Goal: Information Seeking & Learning: Learn about a topic

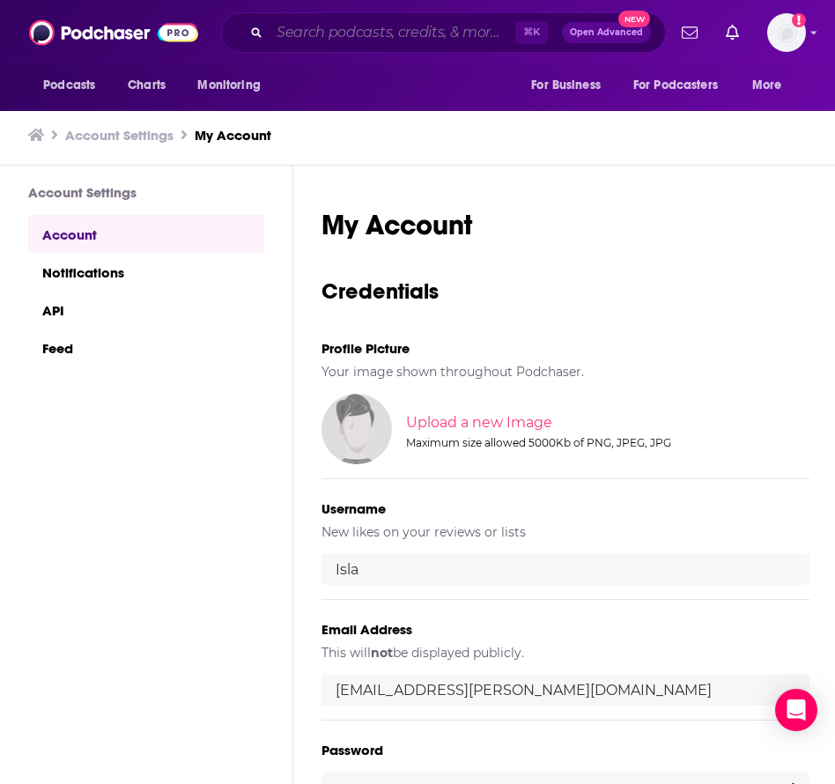
click at [408, 26] on input "Search podcasts, credits, & more..." at bounding box center [392, 32] width 246 height 28
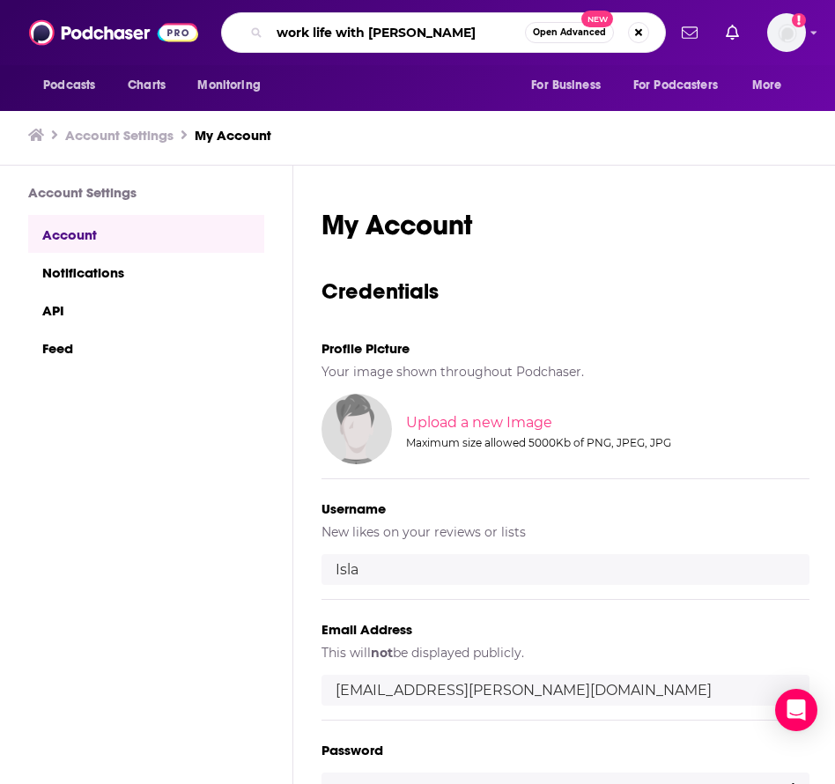
type input "work life with [PERSON_NAME]"
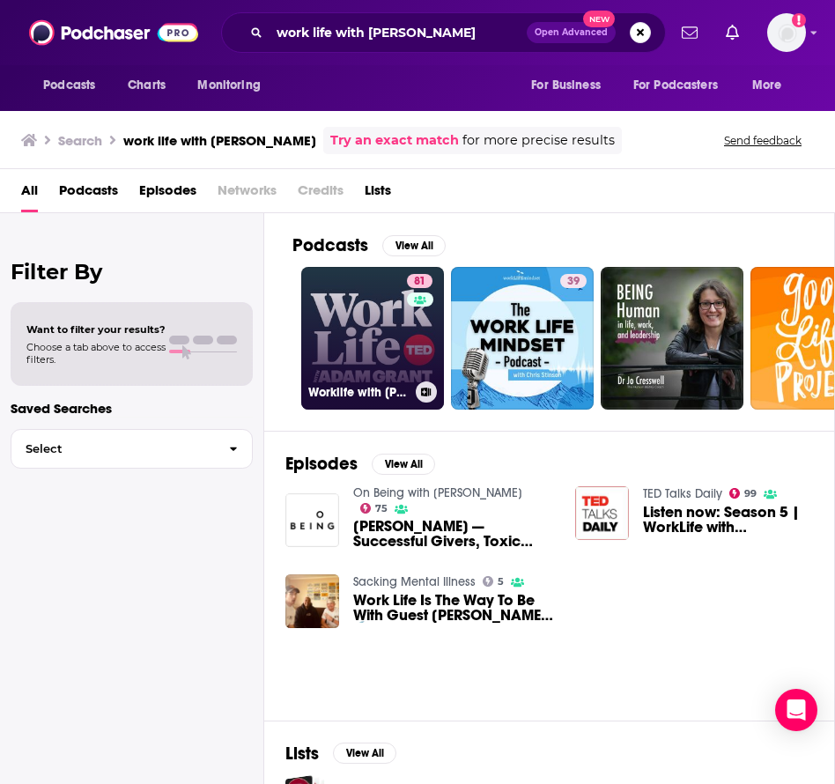
click at [358, 330] on link "81 Worklife with [PERSON_NAME]" at bounding box center [372, 338] width 143 height 143
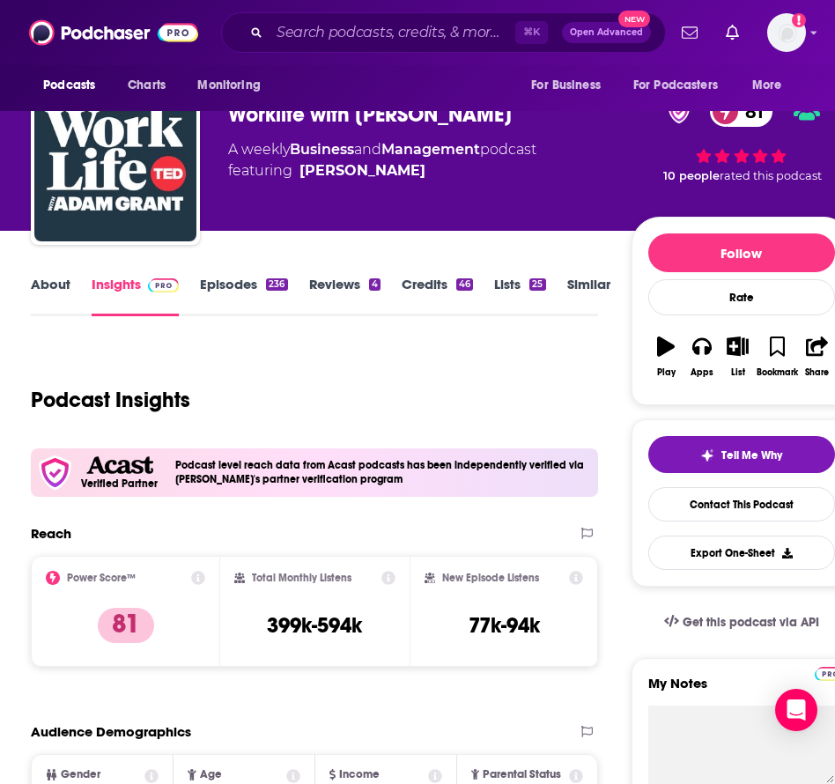
scroll to position [46, 0]
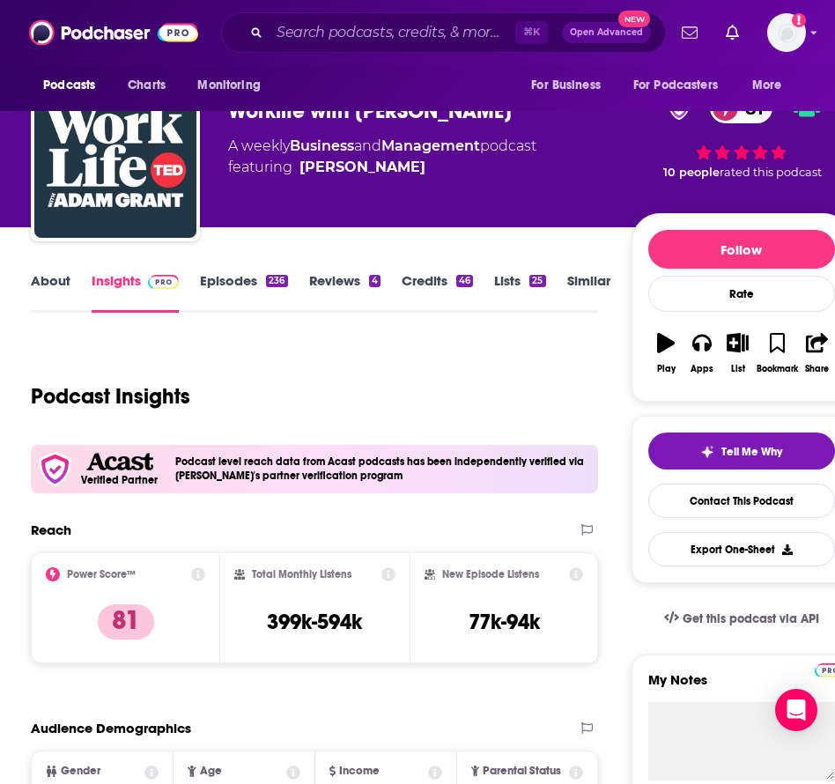
click at [53, 285] on link "About" at bounding box center [51, 292] width 40 height 40
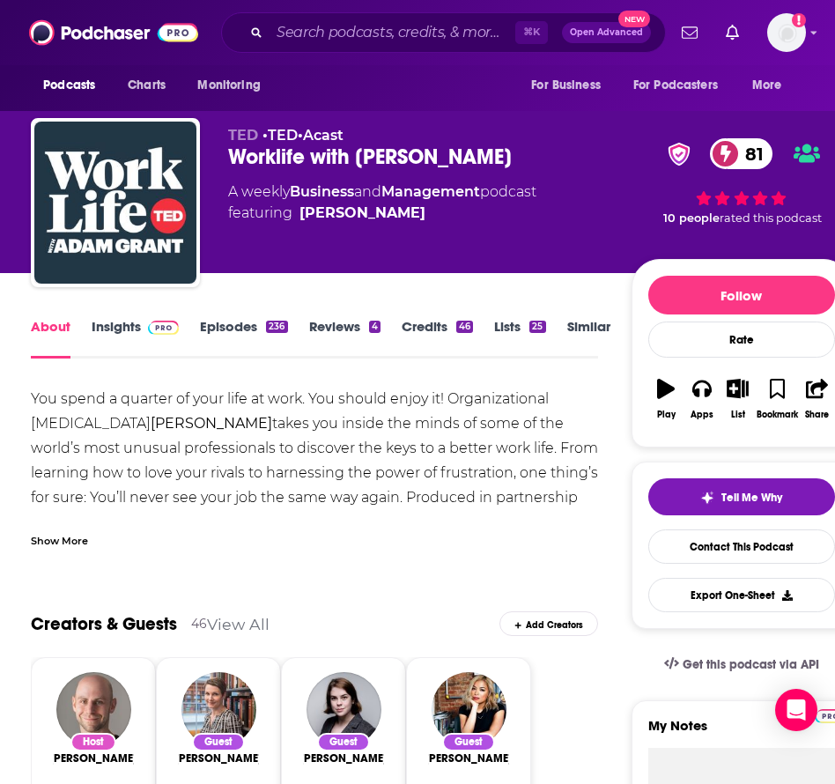
click at [73, 540] on div "Show More" at bounding box center [59, 539] width 57 height 17
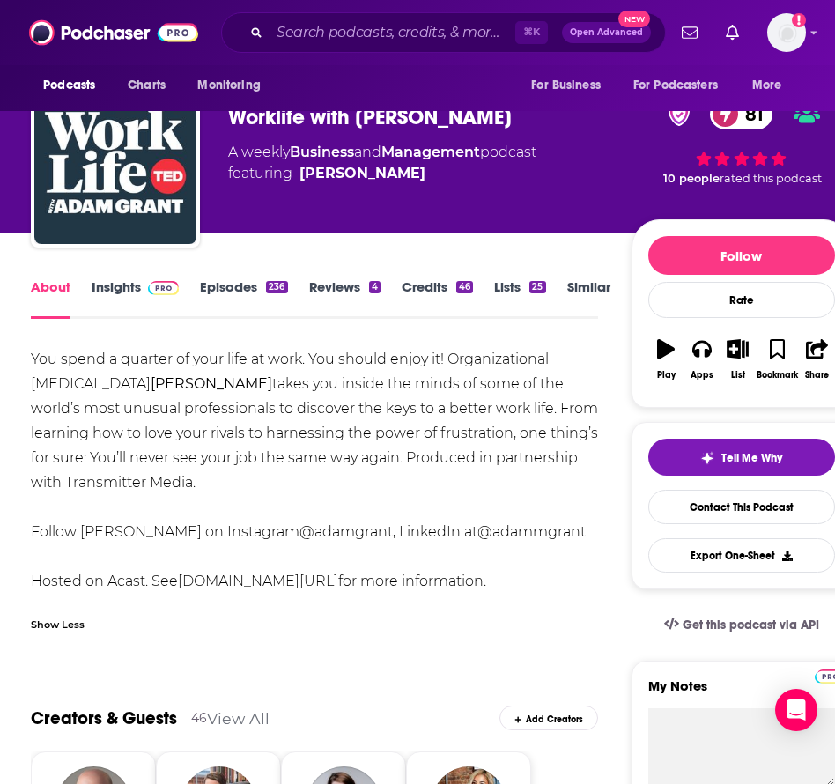
scroll to position [49, 0]
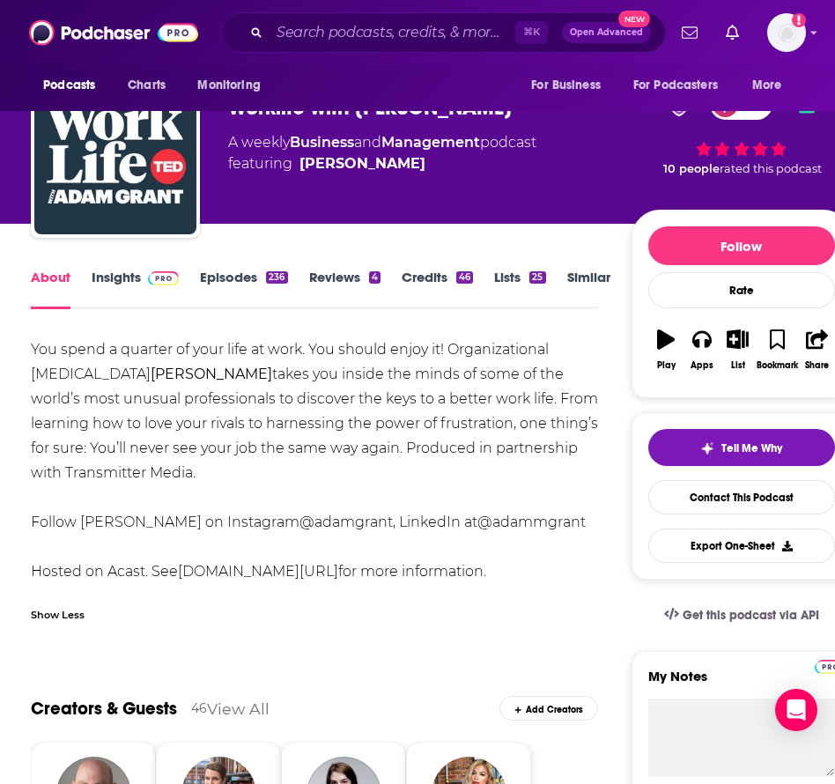
click at [226, 273] on link "Episodes 236" at bounding box center [243, 289] width 87 height 40
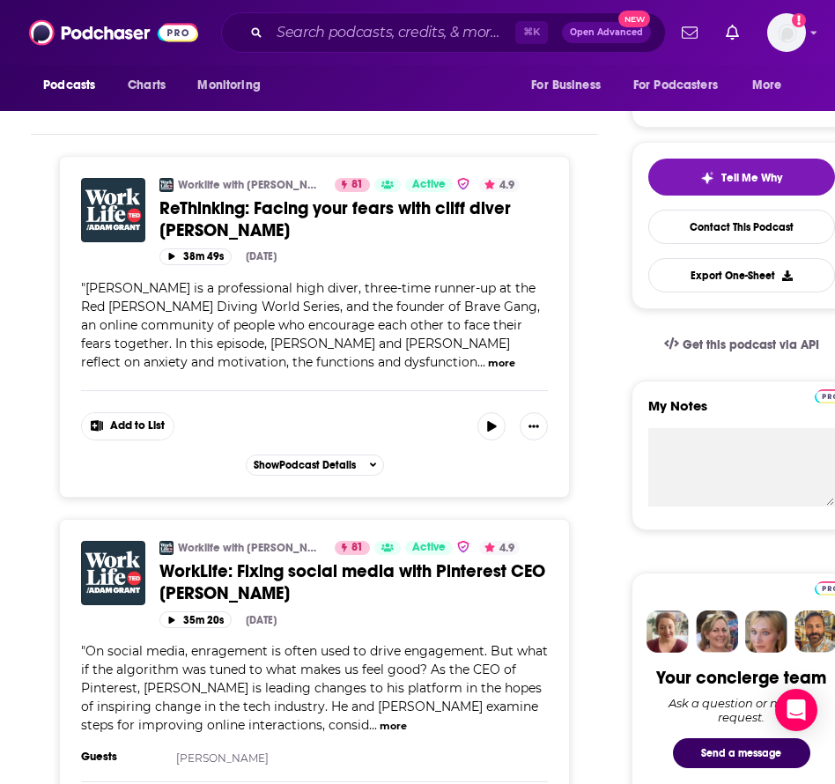
scroll to position [98, 0]
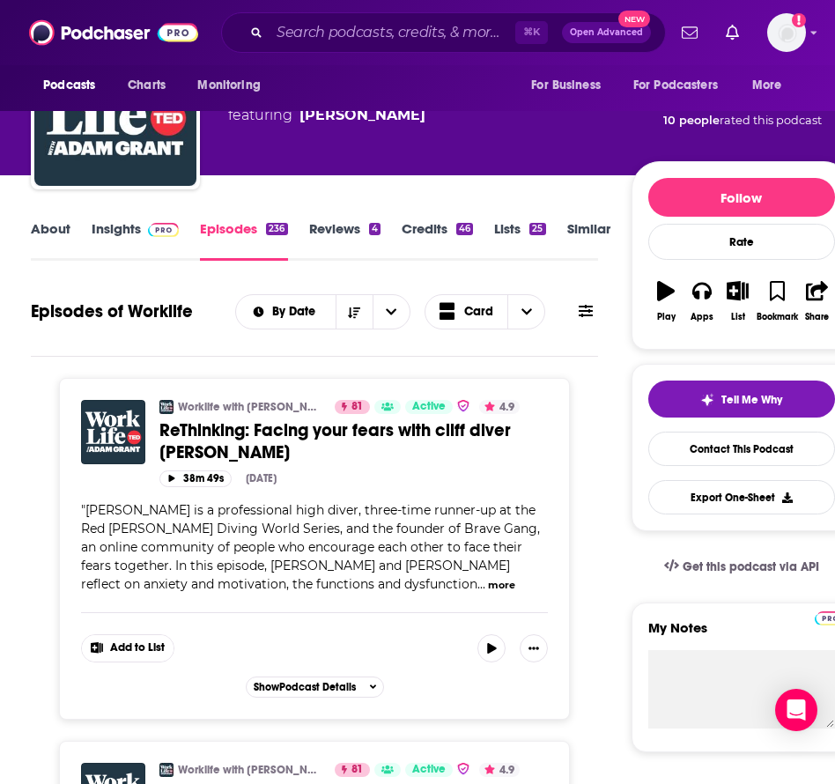
click at [61, 238] on link "About" at bounding box center [51, 240] width 40 height 40
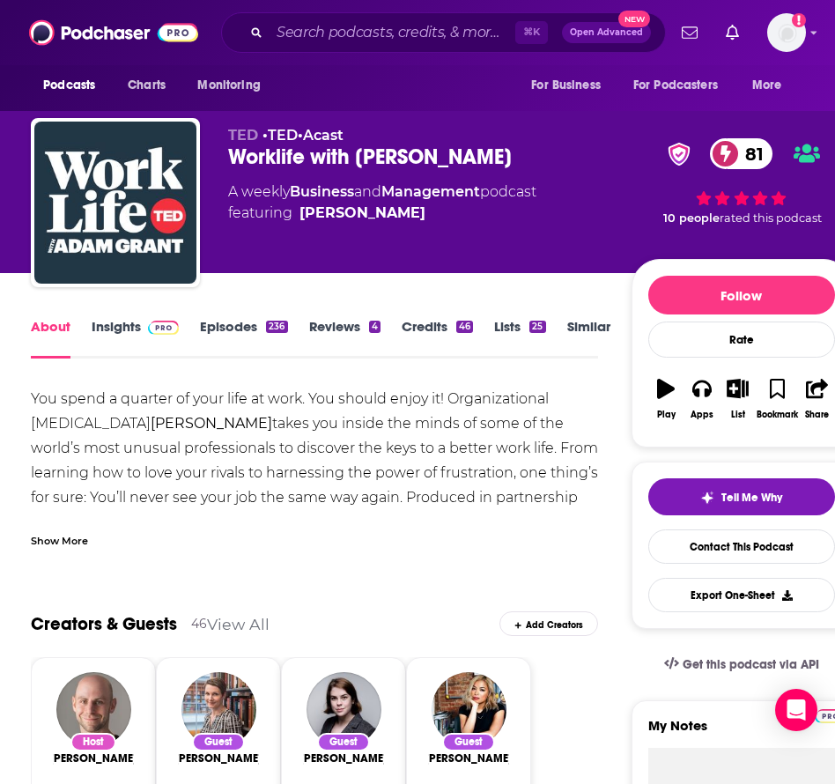
click at [114, 327] on link "Insights" at bounding box center [135, 338] width 87 height 40
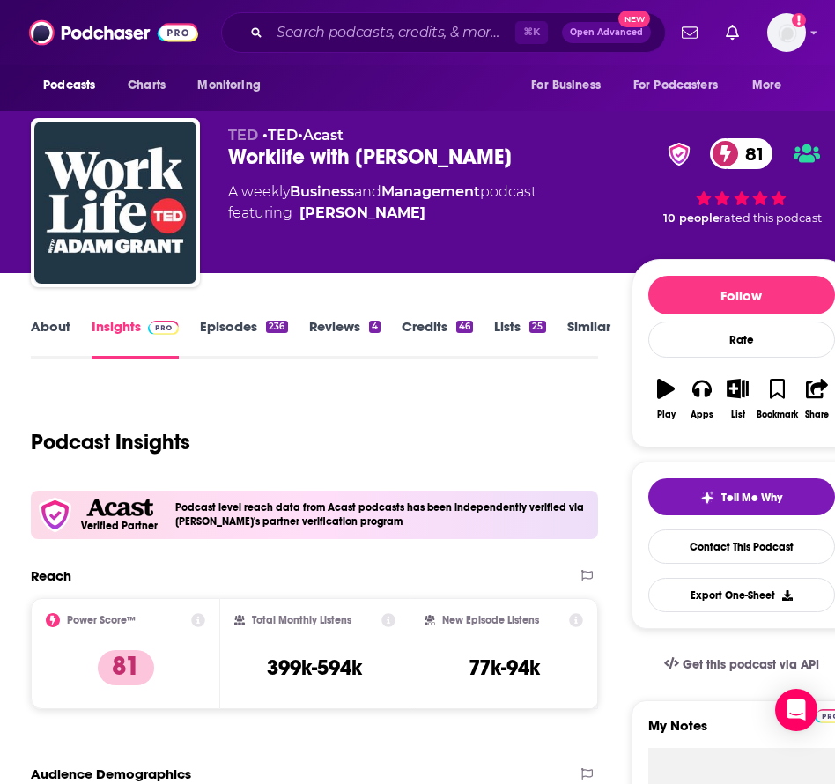
click at [218, 329] on link "Episodes 236" at bounding box center [243, 338] width 87 height 40
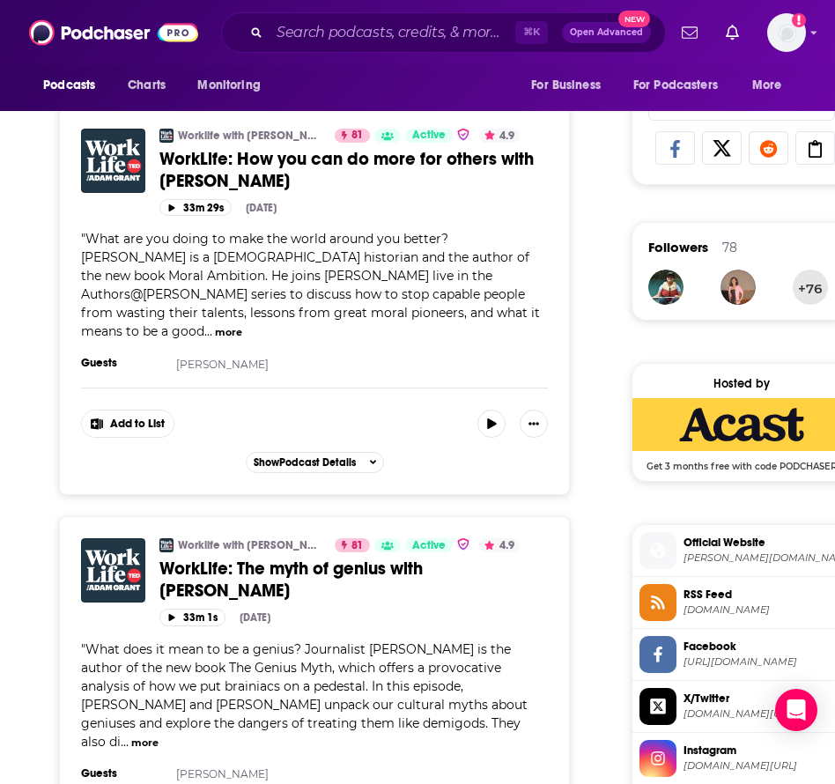
scroll to position [999, 0]
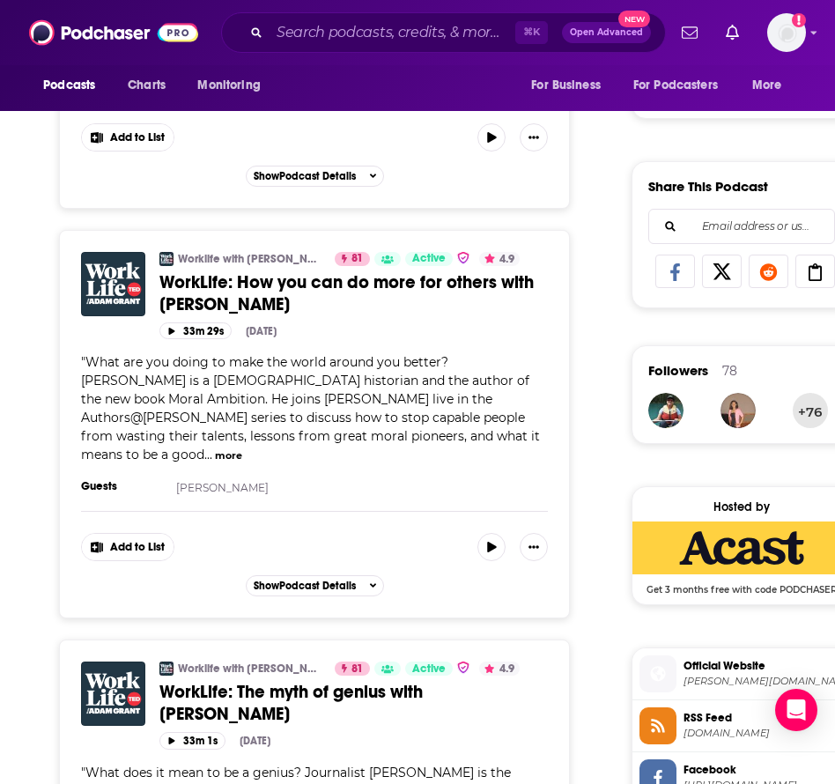
click at [424, 283] on span "WorkLife: How you can do more for others with [PERSON_NAME]" at bounding box center [346, 293] width 374 height 44
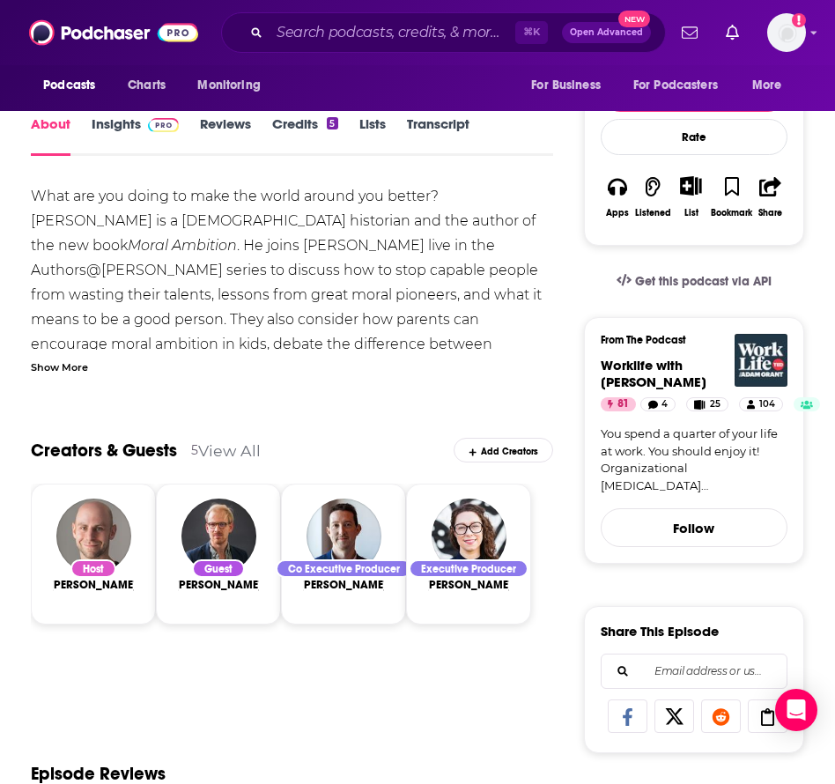
scroll to position [273, 0]
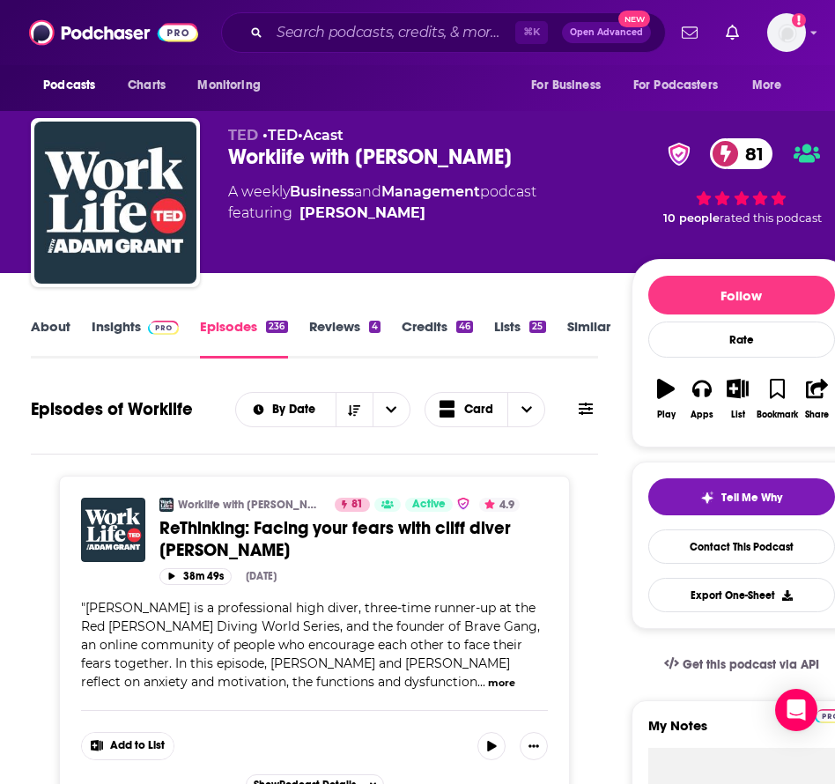
click at [107, 337] on link "Insights" at bounding box center [135, 338] width 87 height 40
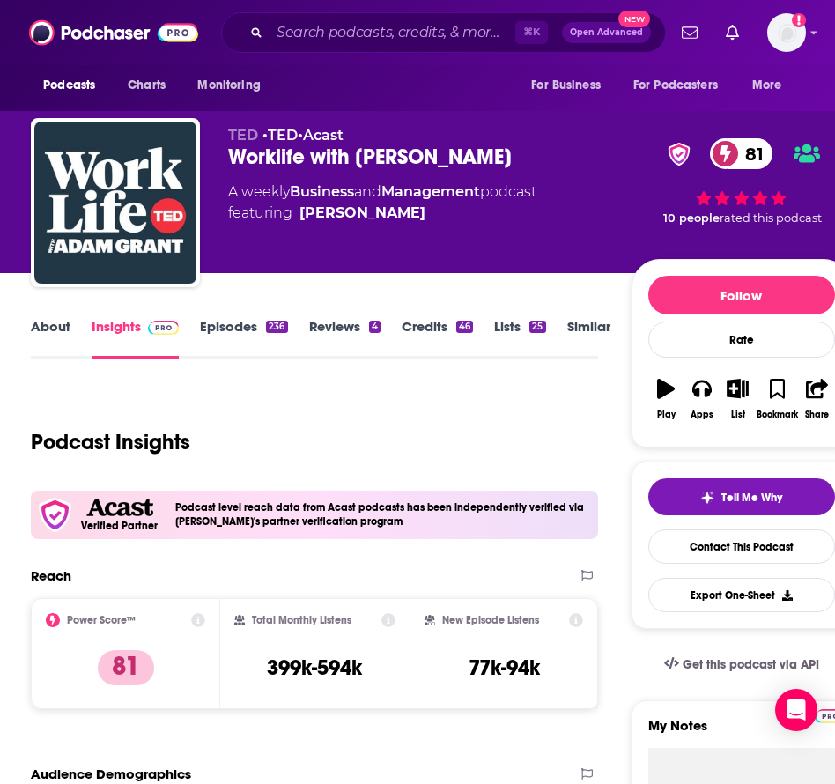
click at [52, 335] on link "About" at bounding box center [51, 338] width 40 height 40
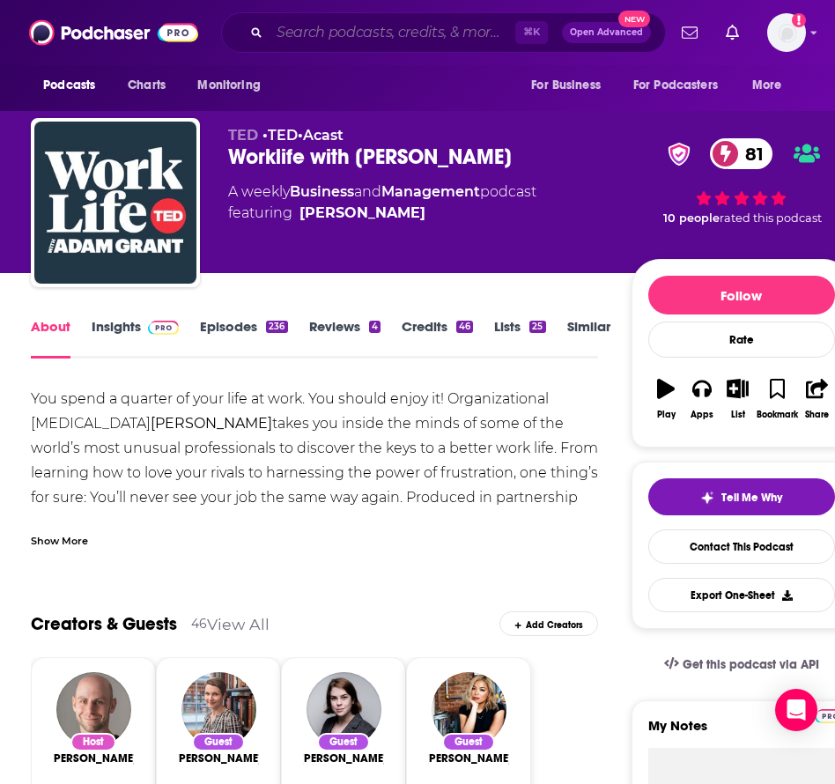
click at [322, 29] on input "Search podcasts, credits, & more..." at bounding box center [392, 32] width 246 height 28
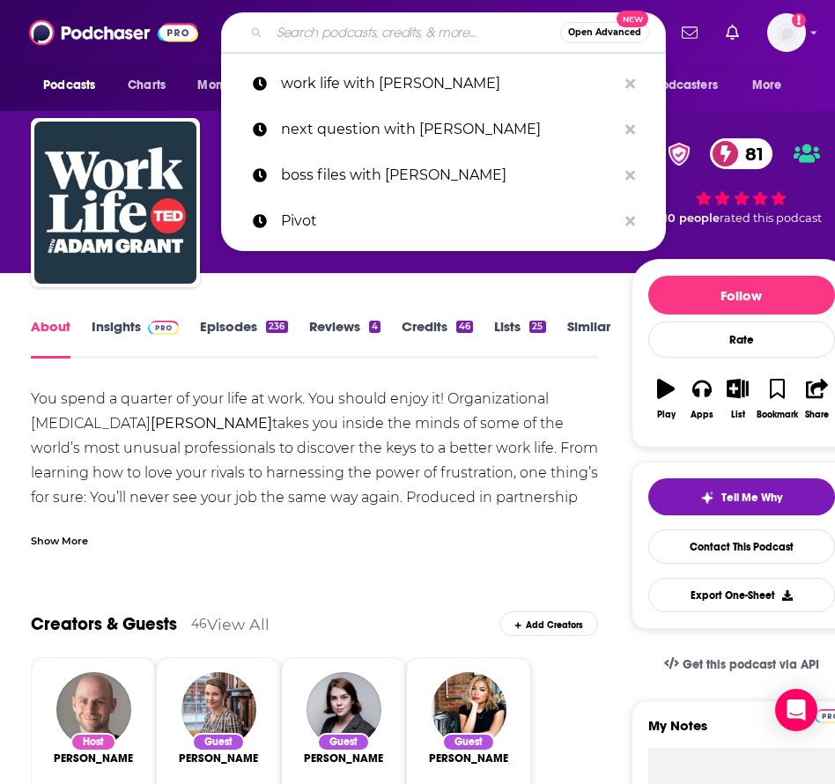
click at [322, 29] on input "Search podcasts, credits, & more..." at bounding box center [414, 32] width 291 height 28
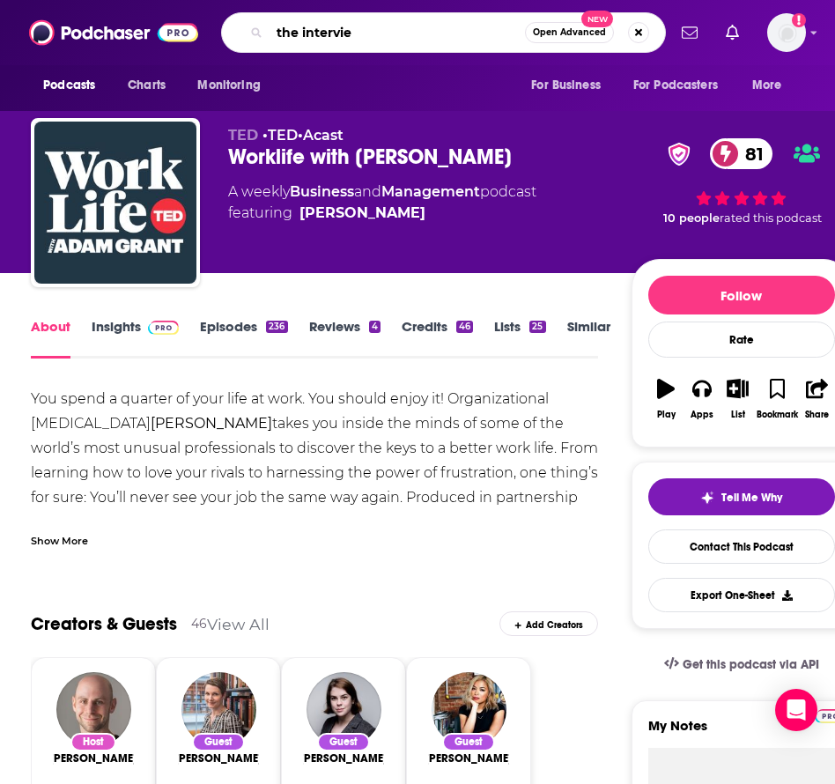
type input "the interview"
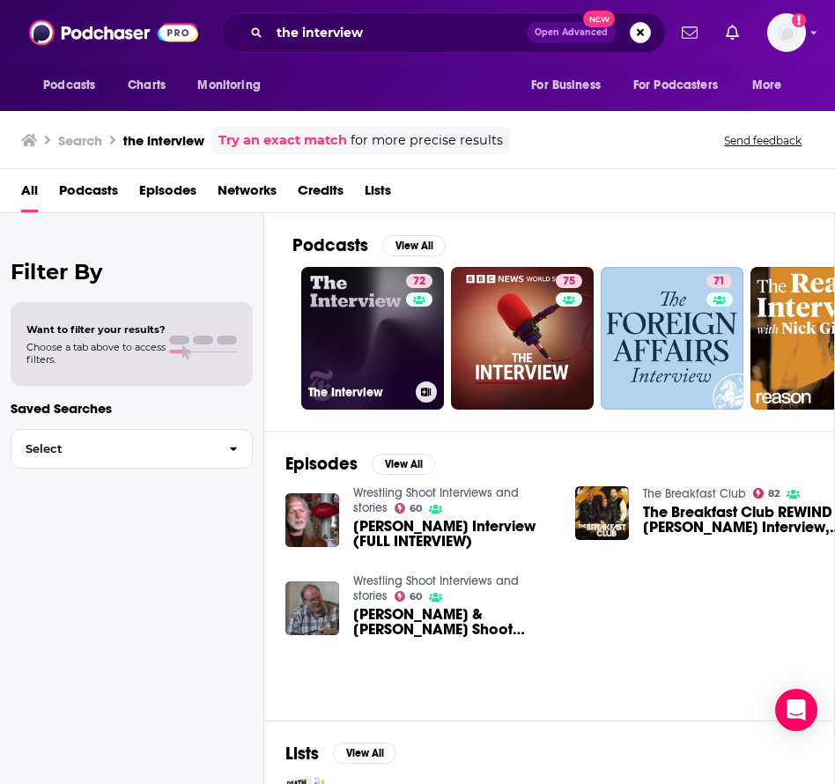
click at [353, 335] on link "72 The Interview" at bounding box center [372, 338] width 143 height 143
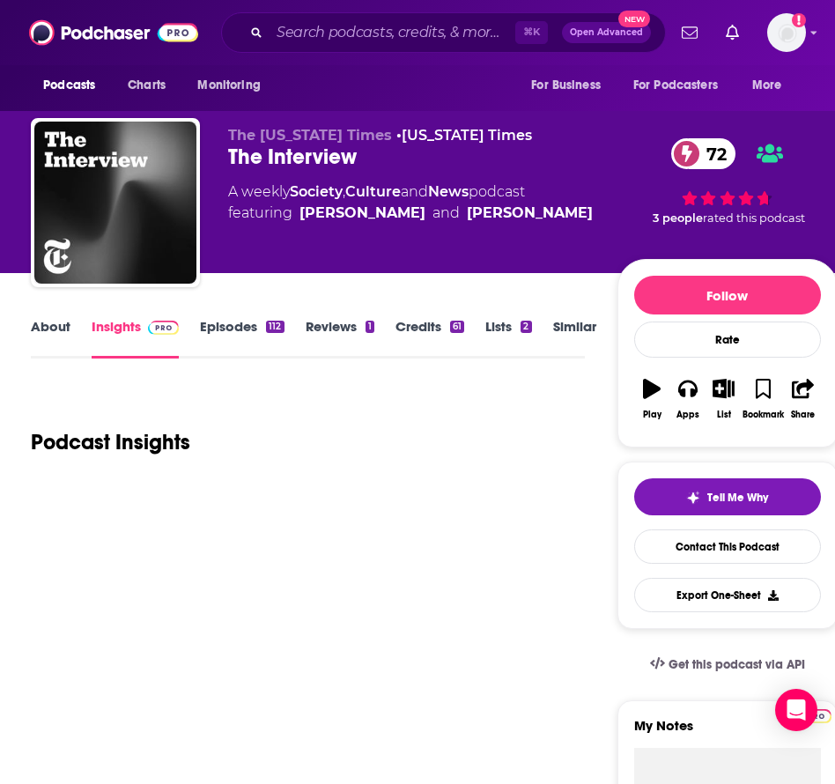
click at [52, 327] on link "About" at bounding box center [51, 338] width 40 height 40
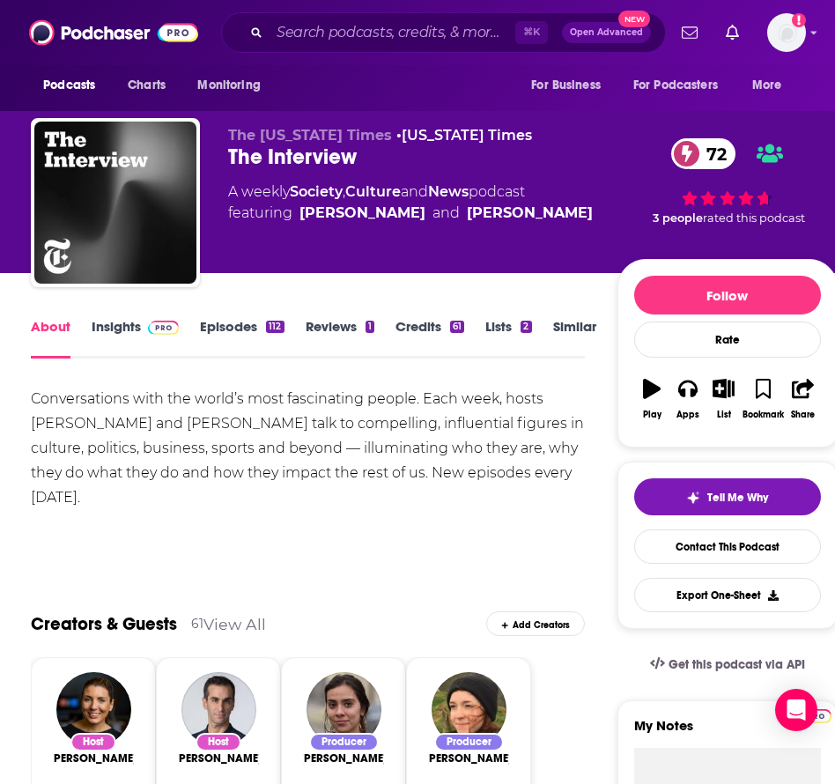
click at [235, 324] on link "Episodes 112" at bounding box center [242, 338] width 84 height 40
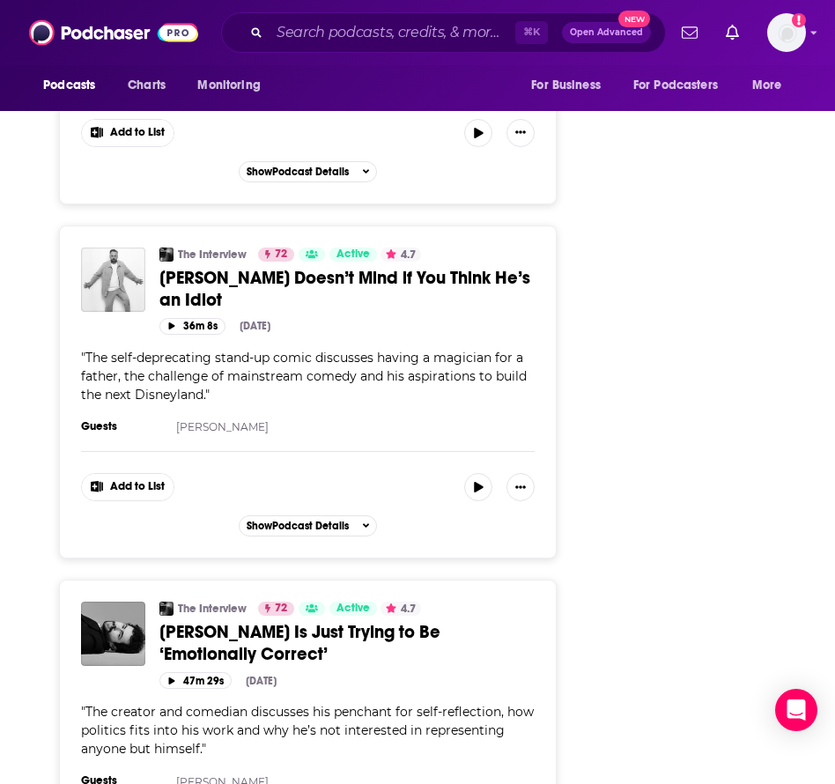
scroll to position [7395, 0]
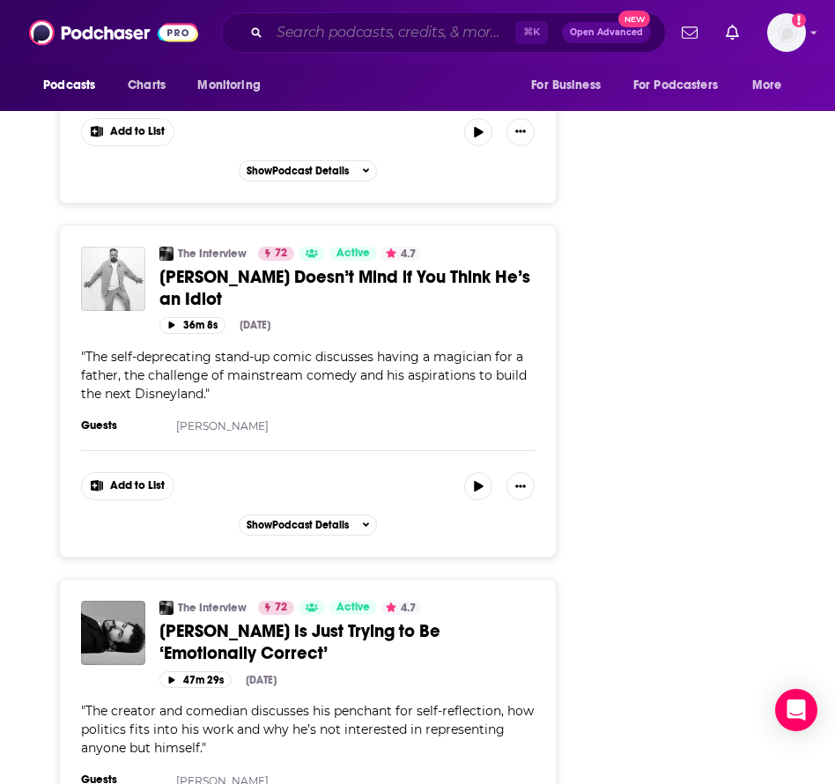
click at [294, 37] on input "Search podcasts, credits, & more..." at bounding box center [392, 32] width 246 height 28
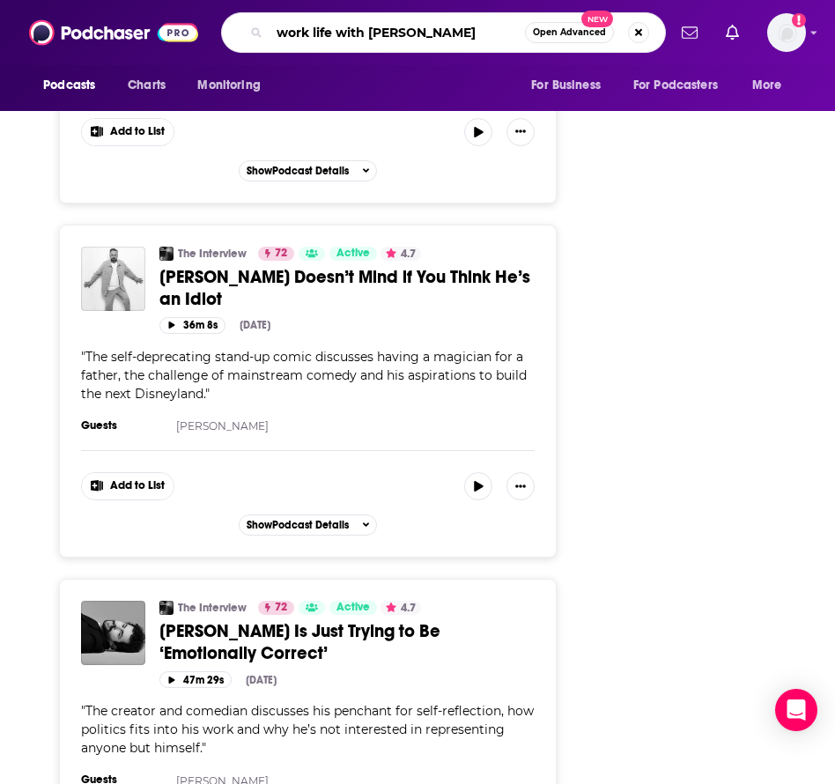
type input "work life with [PERSON_NAME]"
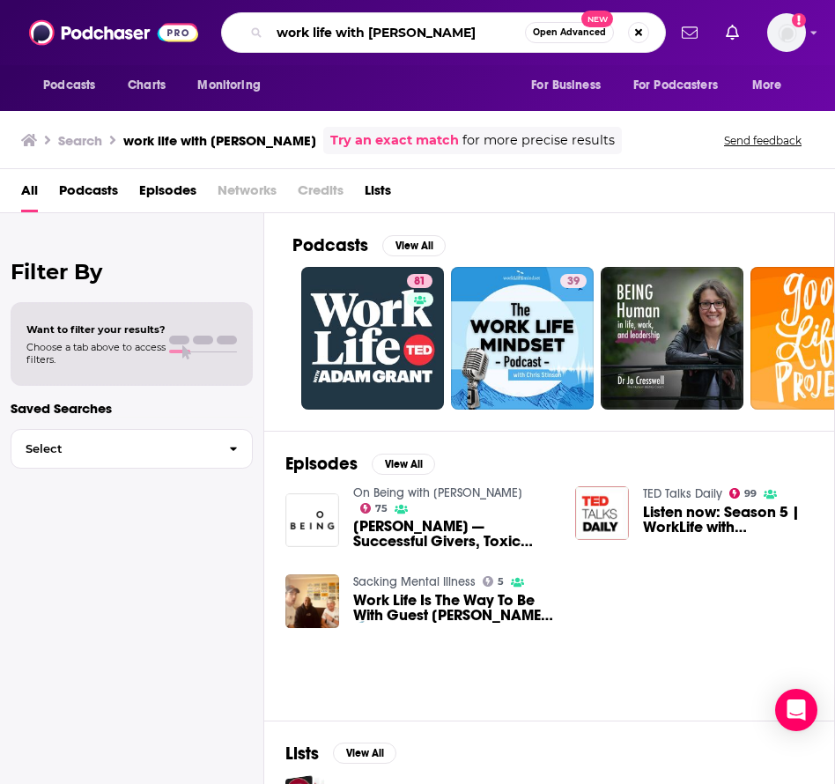
click at [300, 26] on input "work life with [PERSON_NAME]" at bounding box center [396, 32] width 255 height 28
type input "the burnouts"
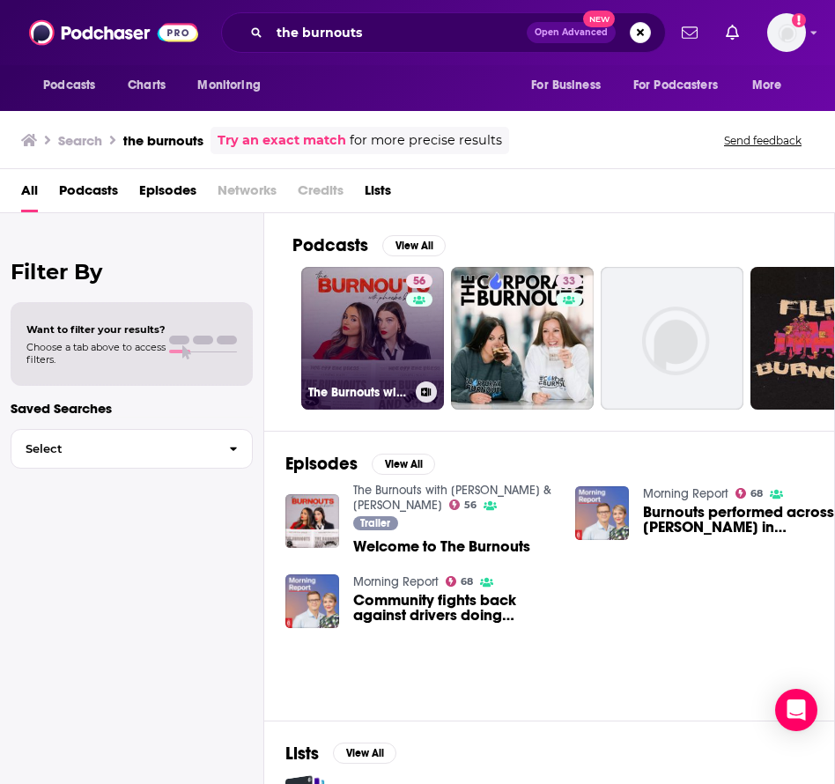
click at [374, 325] on link "56 The Burnouts with [PERSON_NAME] & [PERSON_NAME]" at bounding box center [372, 338] width 143 height 143
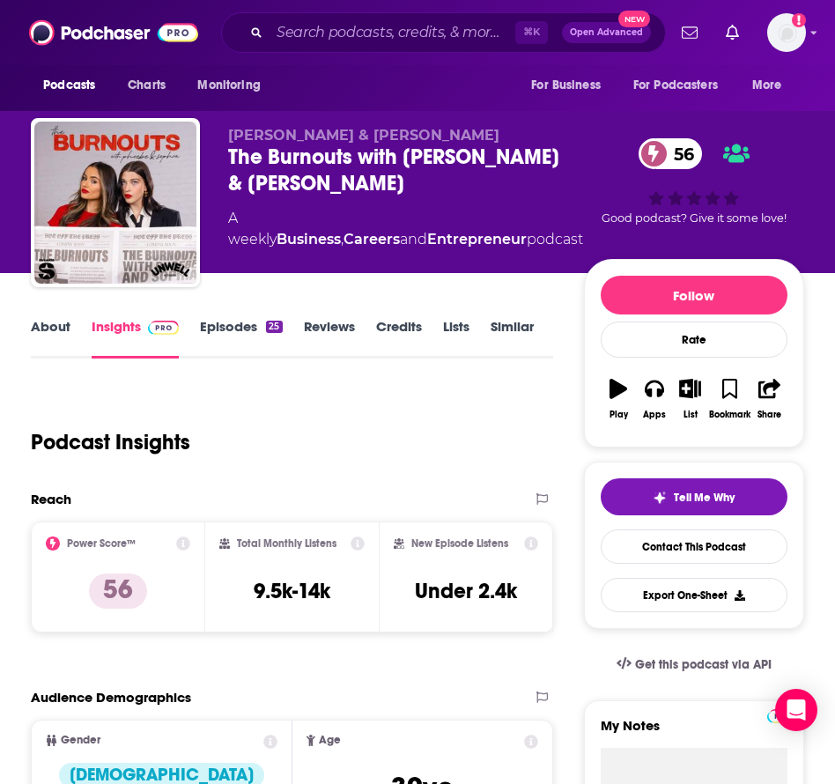
click at [36, 320] on link "About" at bounding box center [51, 338] width 40 height 40
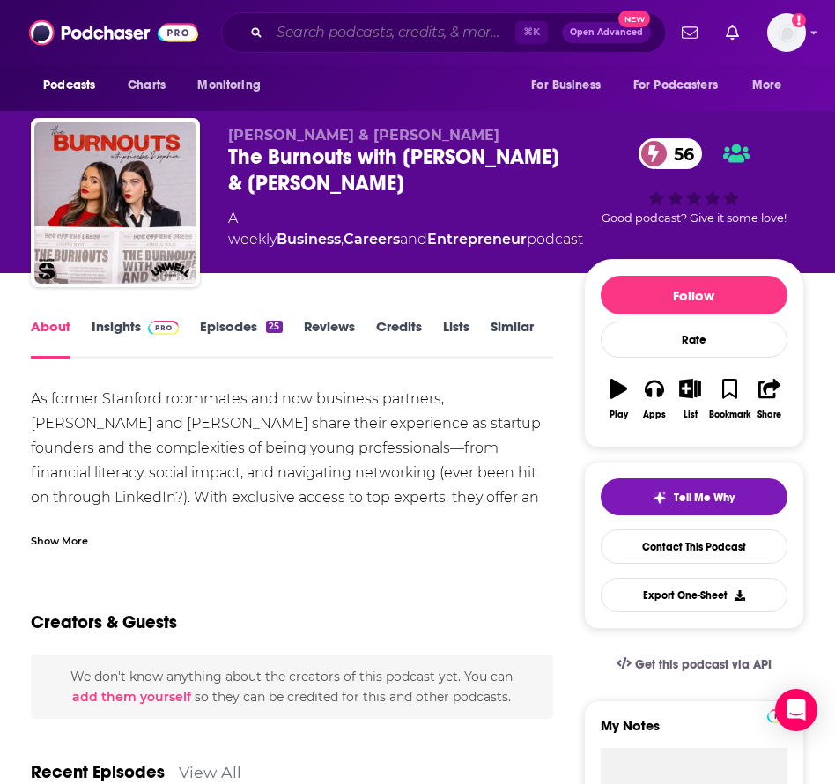
click at [330, 44] on input "Search podcasts, credits, & more..." at bounding box center [392, 32] width 246 height 28
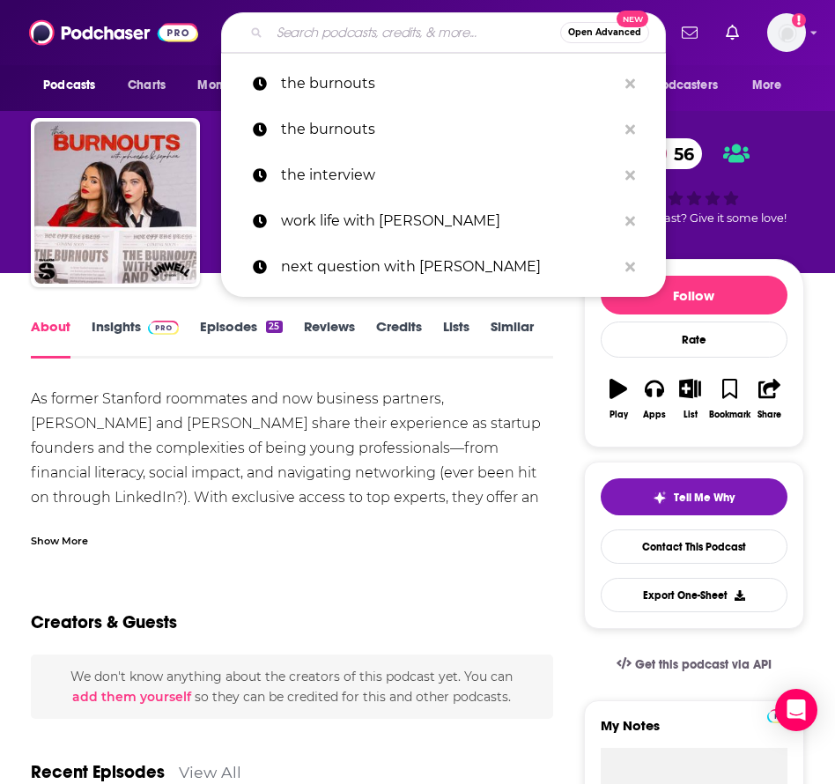
click at [330, 44] on input "Search podcasts, credits, & more..." at bounding box center [414, 32] width 291 height 28
type input "t"
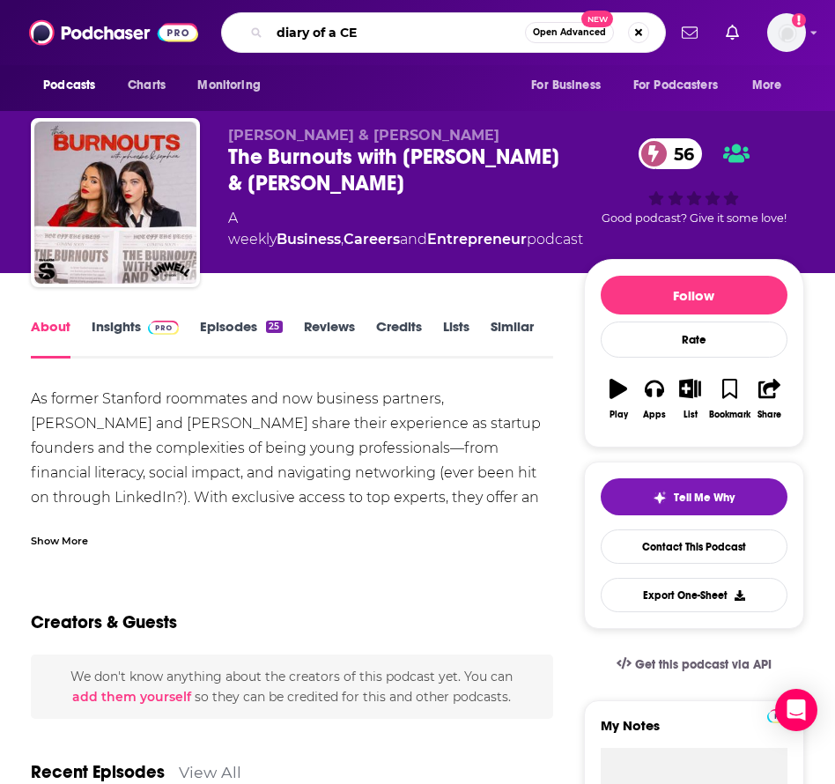
type input "diary of a CEO"
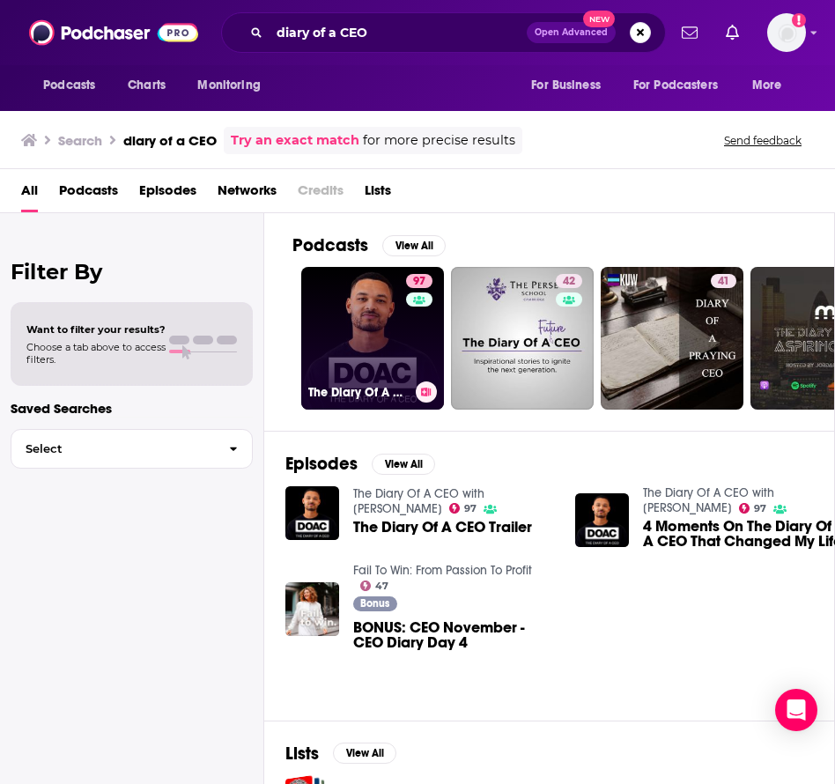
click at [374, 367] on link "97 The Diary Of A CEO with [PERSON_NAME]" at bounding box center [372, 338] width 143 height 143
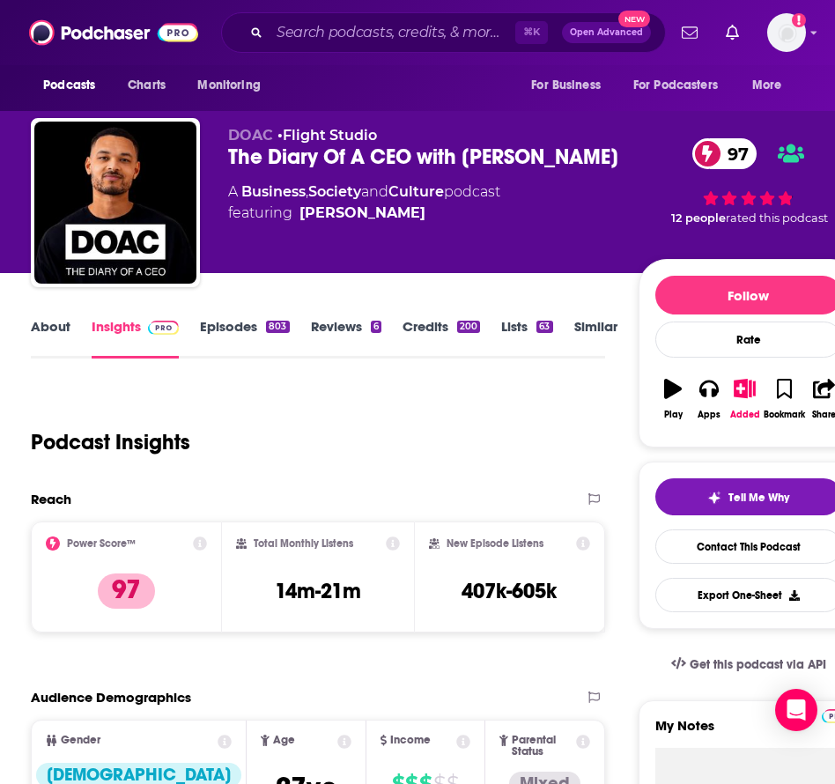
click at [63, 328] on link "About" at bounding box center [51, 338] width 40 height 40
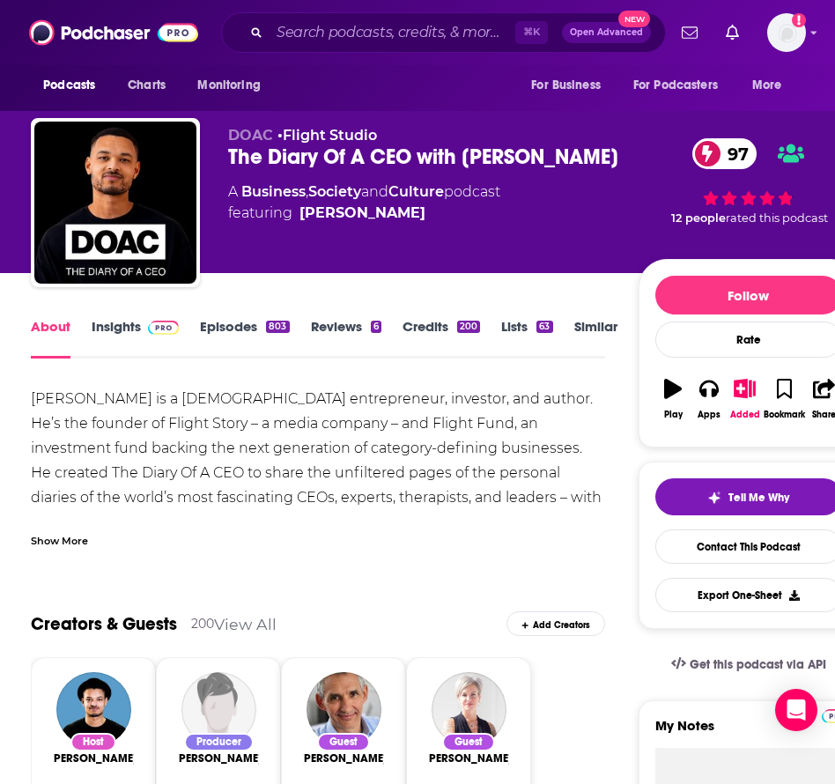
click at [64, 540] on div "Show More" at bounding box center [59, 539] width 57 height 17
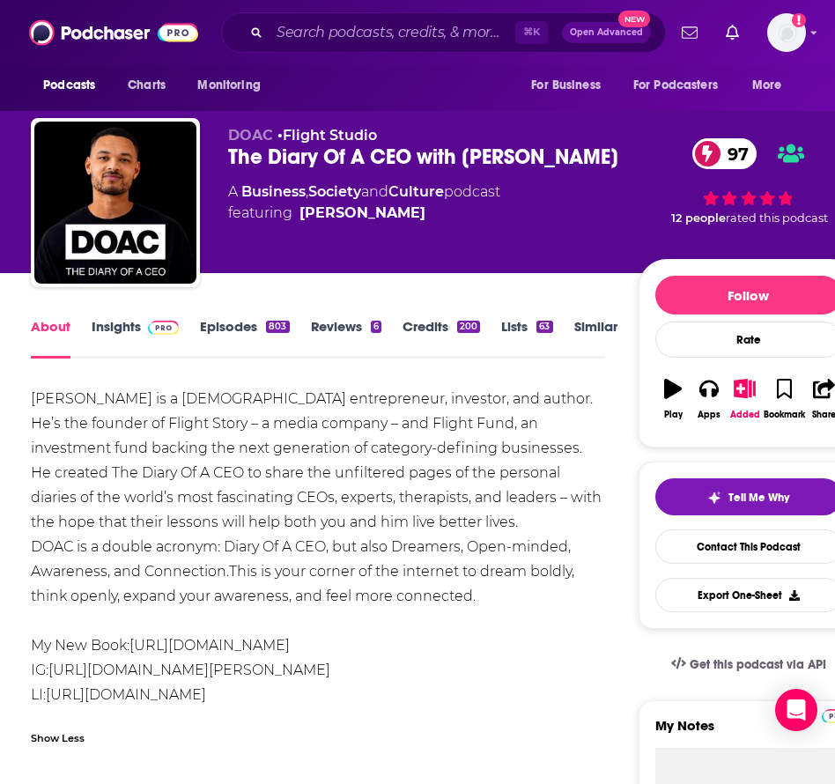
click at [226, 328] on link "Episodes 803" at bounding box center [244, 338] width 89 height 40
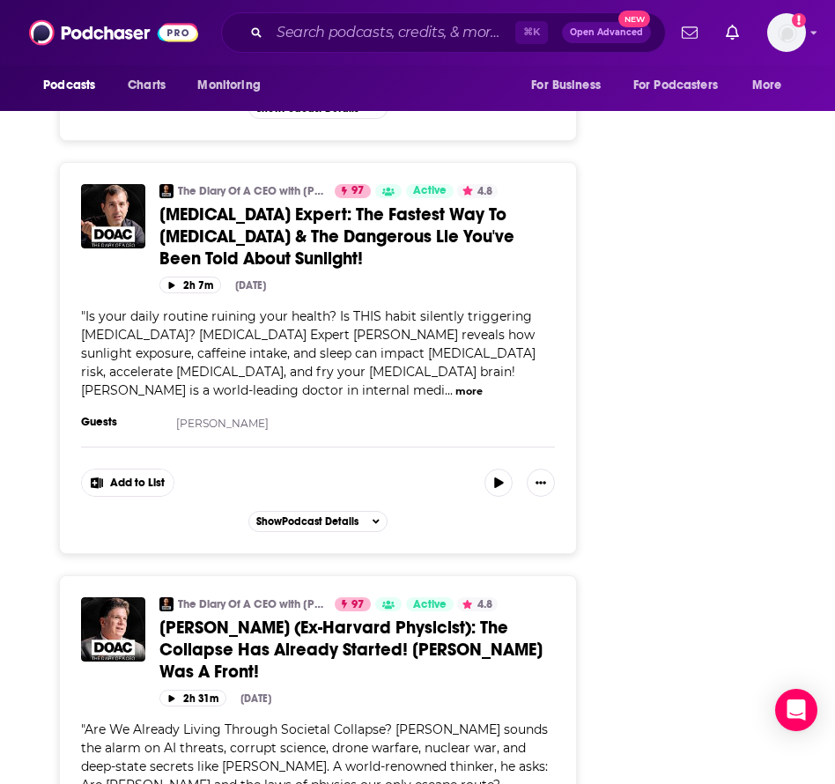
scroll to position [9917, 0]
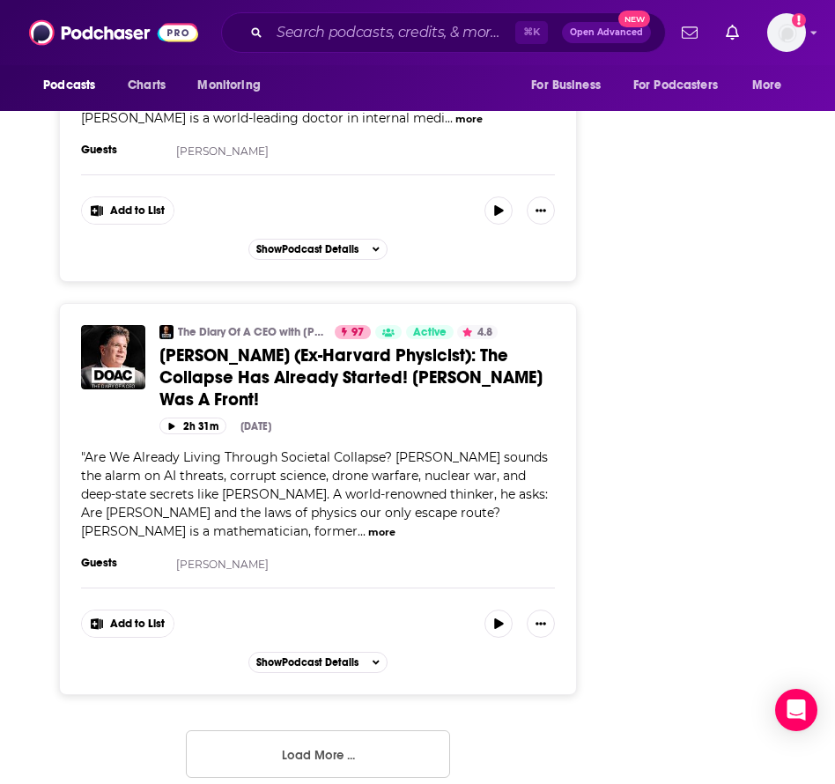
click at [314, 730] on button "Load More ..." at bounding box center [318, 754] width 264 height 48
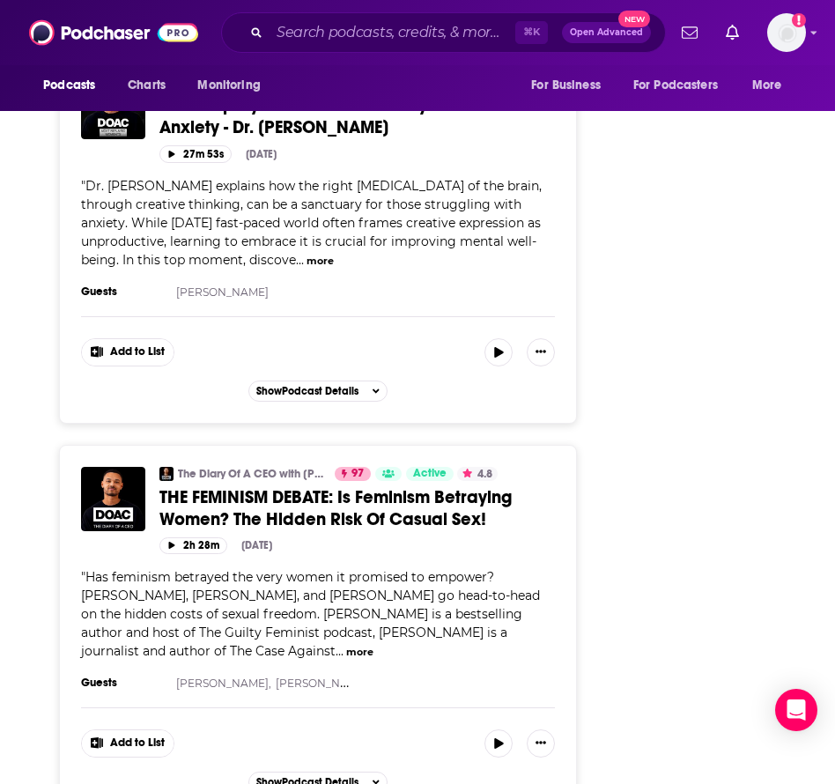
scroll to position [14679, 0]
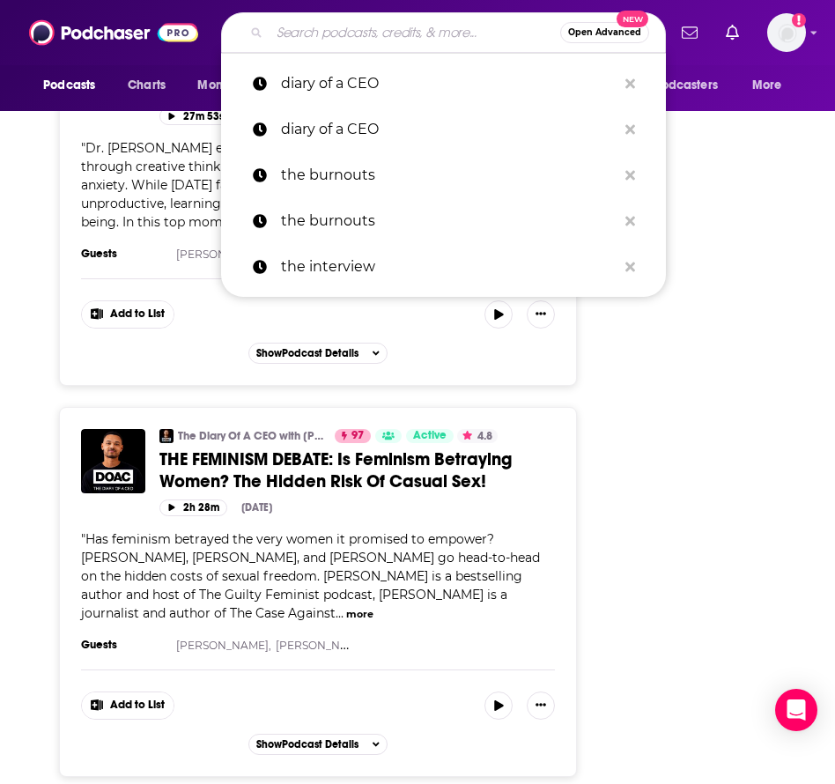
click at [342, 40] on input "Search podcasts, credits, & more..." at bounding box center [414, 32] width 291 height 28
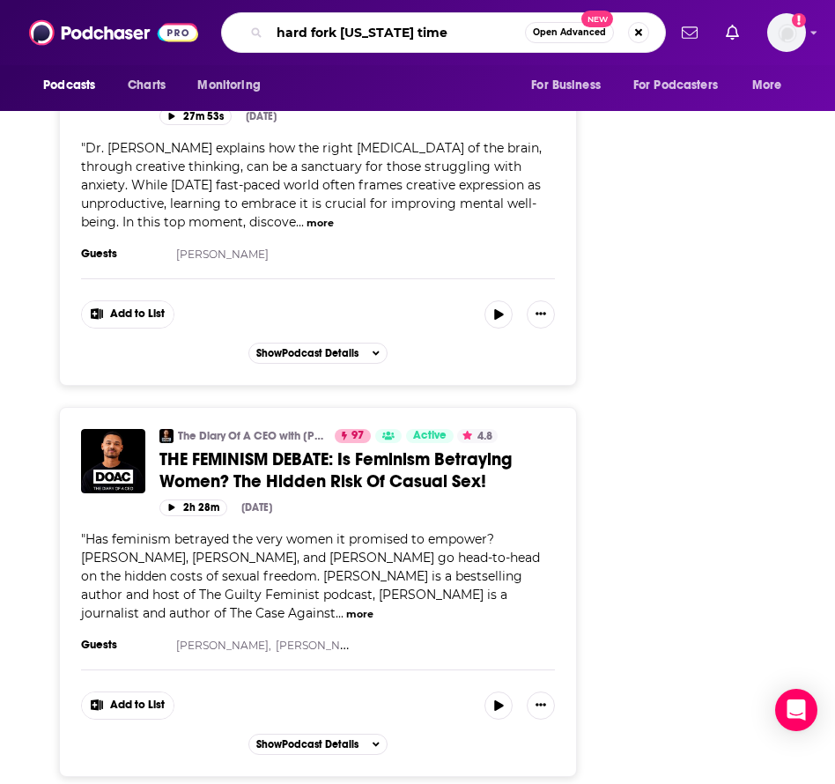
type input "hard fork [US_STATE] times"
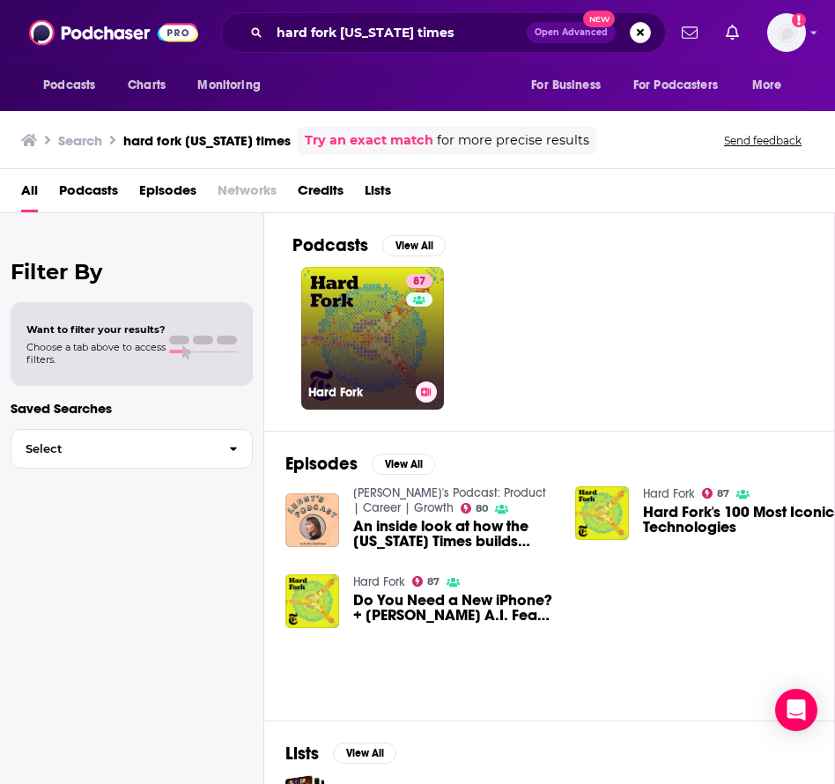
click at [394, 342] on link "87 Hard Fork" at bounding box center [372, 338] width 143 height 143
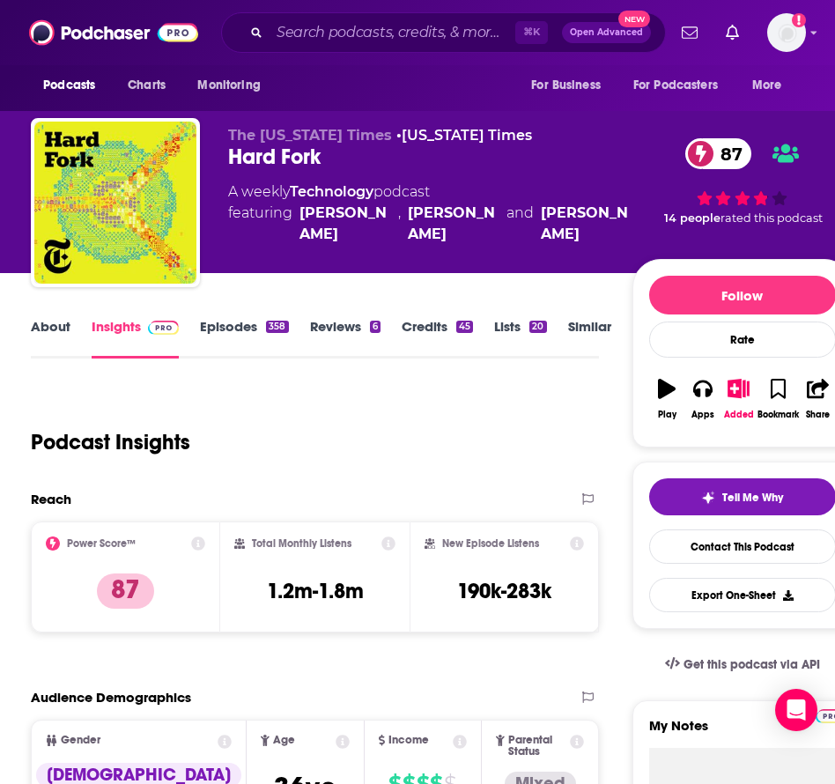
click at [48, 322] on link "About" at bounding box center [51, 338] width 40 height 40
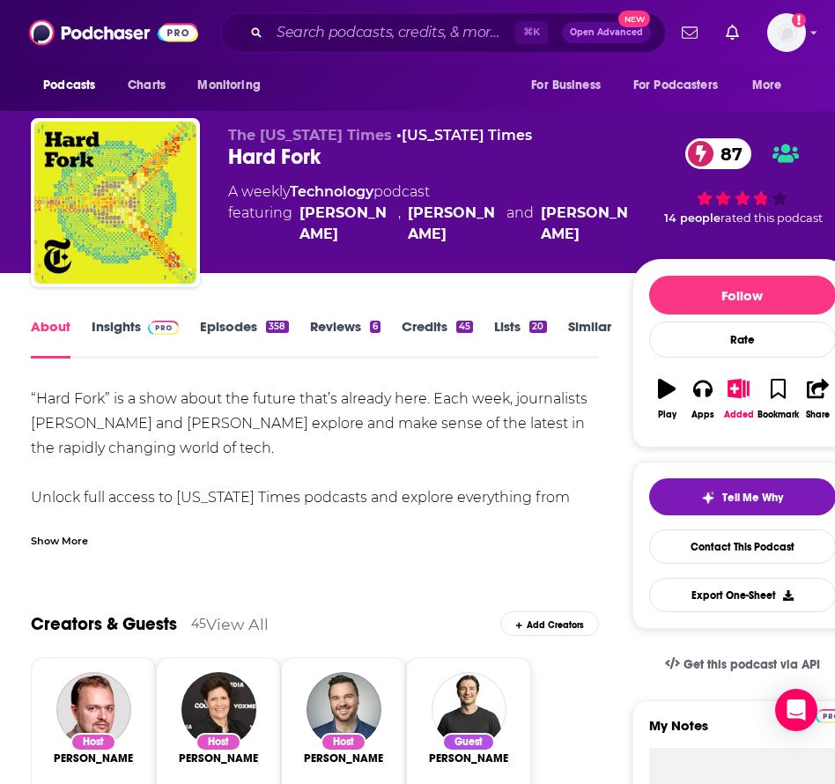
click at [249, 327] on link "Episodes 358" at bounding box center [244, 338] width 88 height 40
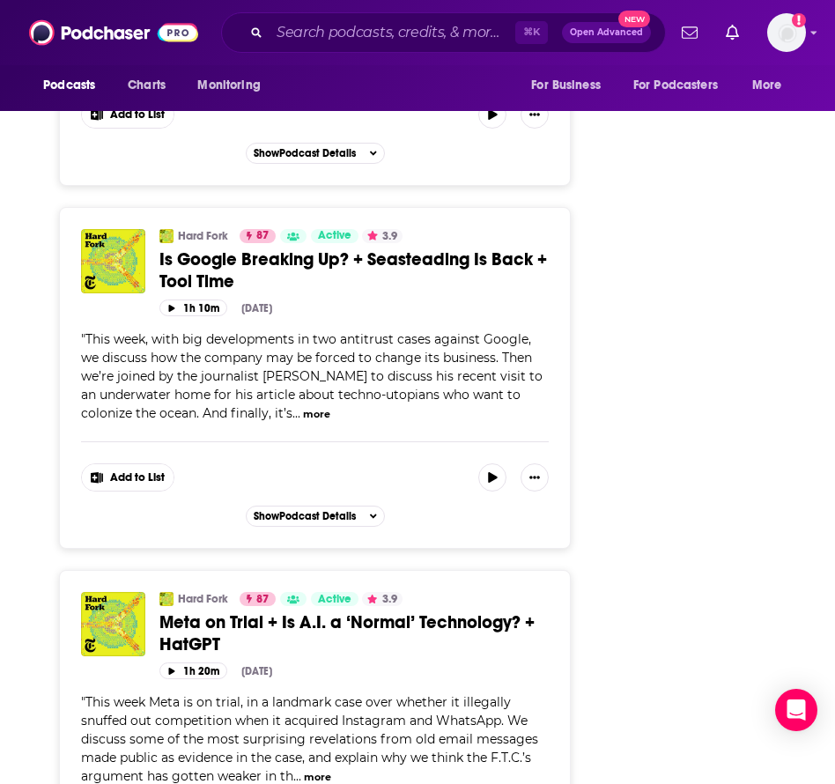
scroll to position [9169, 0]
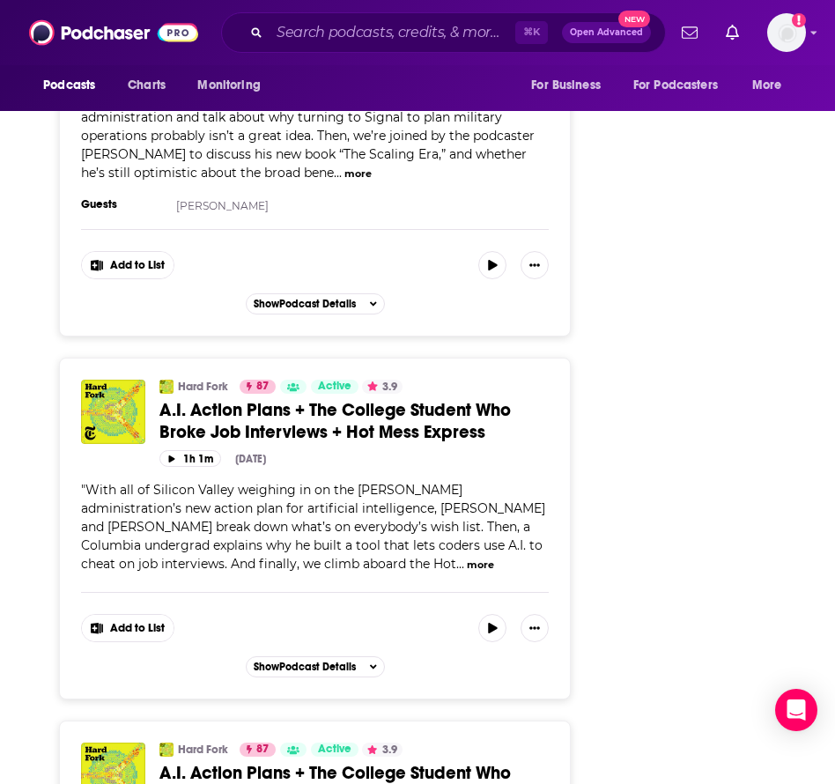
scroll to position [10873, 0]
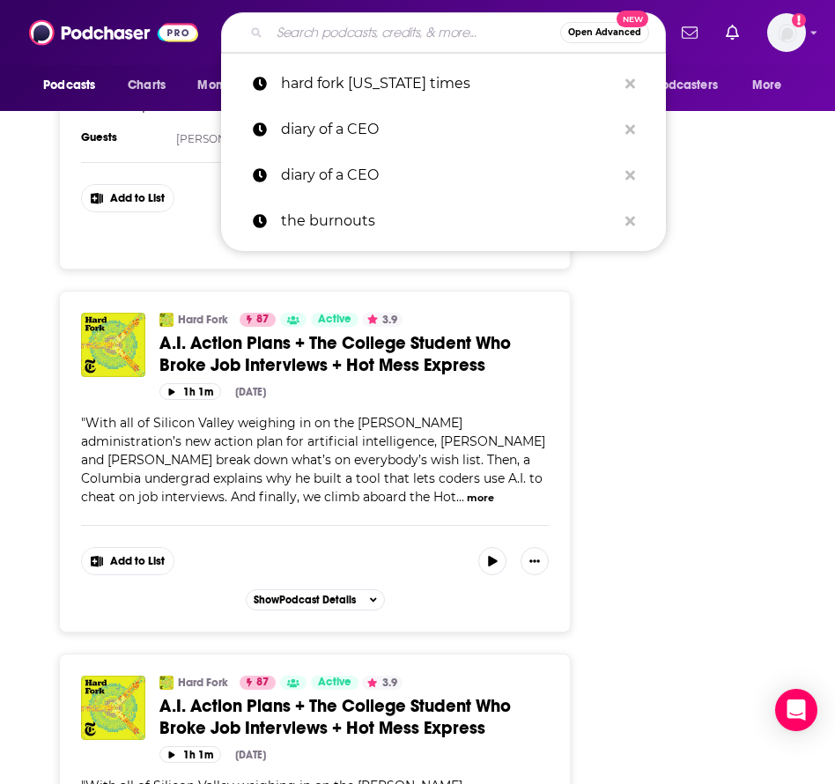
click at [309, 40] on input "Search podcasts, credits, & more..." at bounding box center [414, 32] width 291 height 28
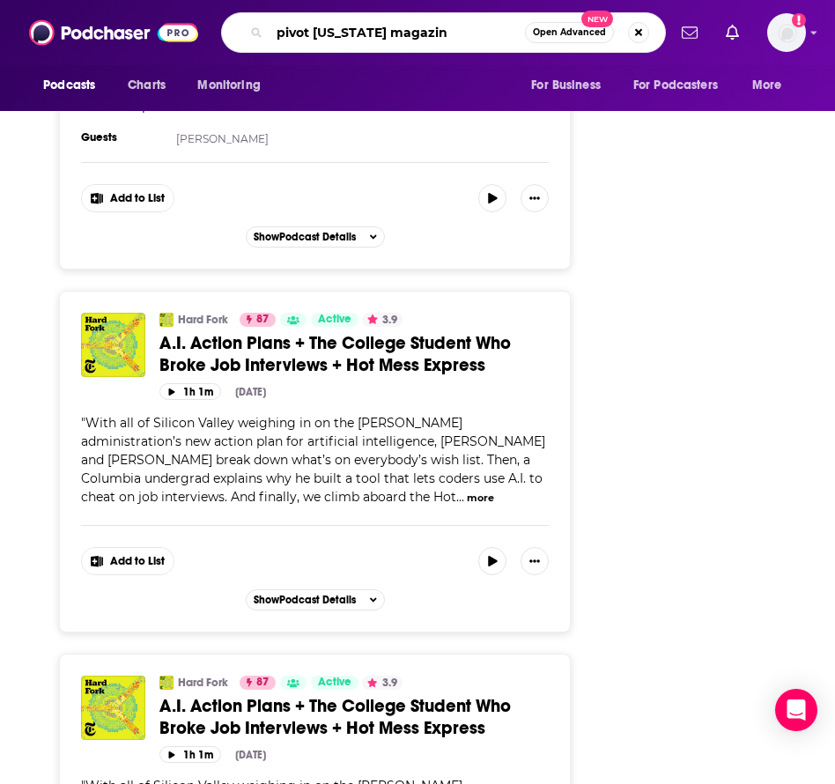
type input "pivot [US_STATE] magazine"
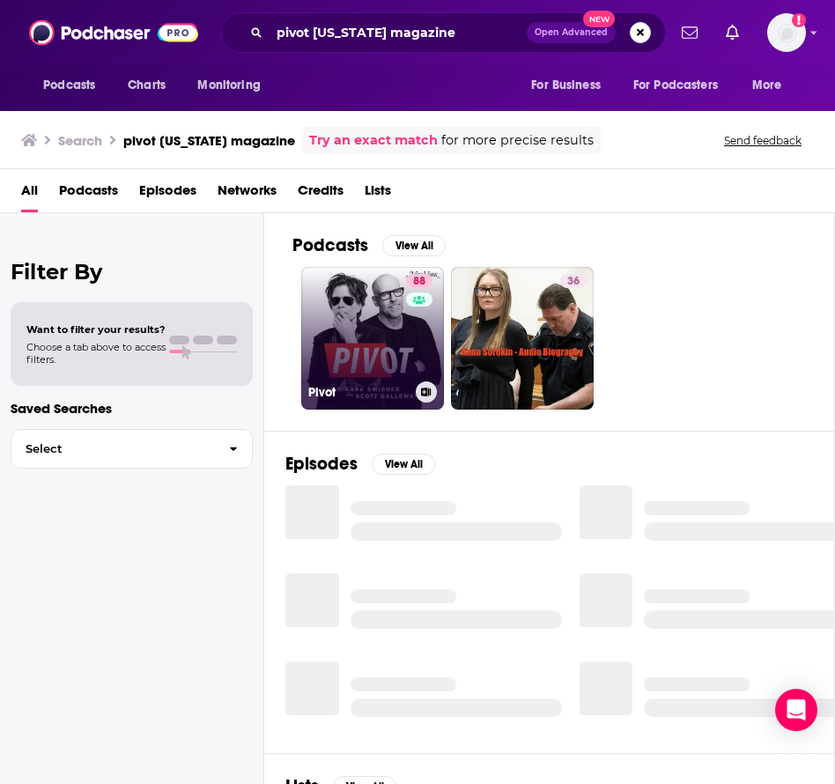
click at [390, 371] on link "88 Pivot" at bounding box center [372, 338] width 143 height 143
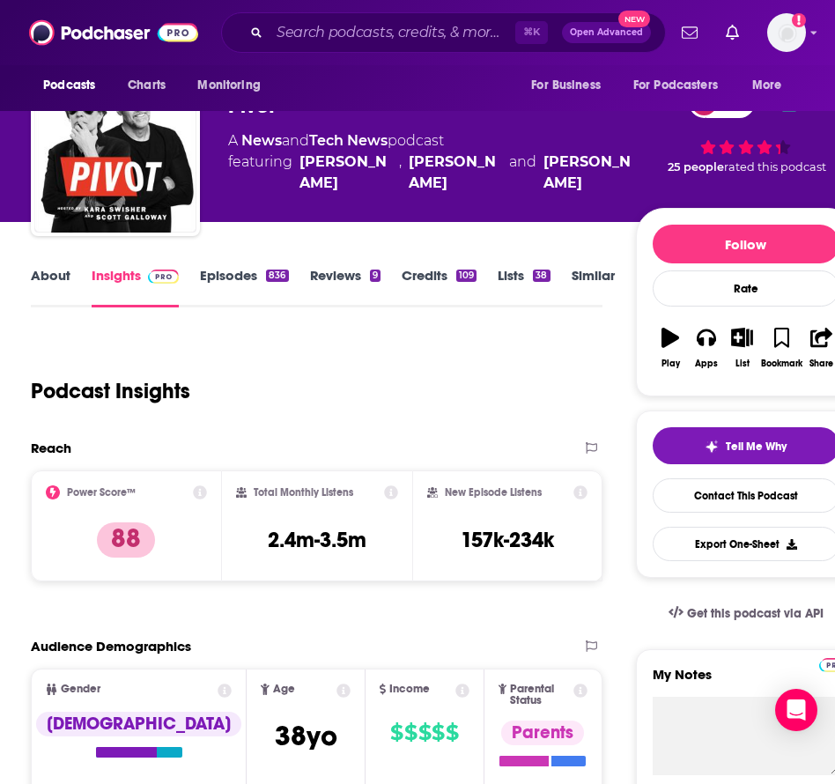
scroll to position [57, 0]
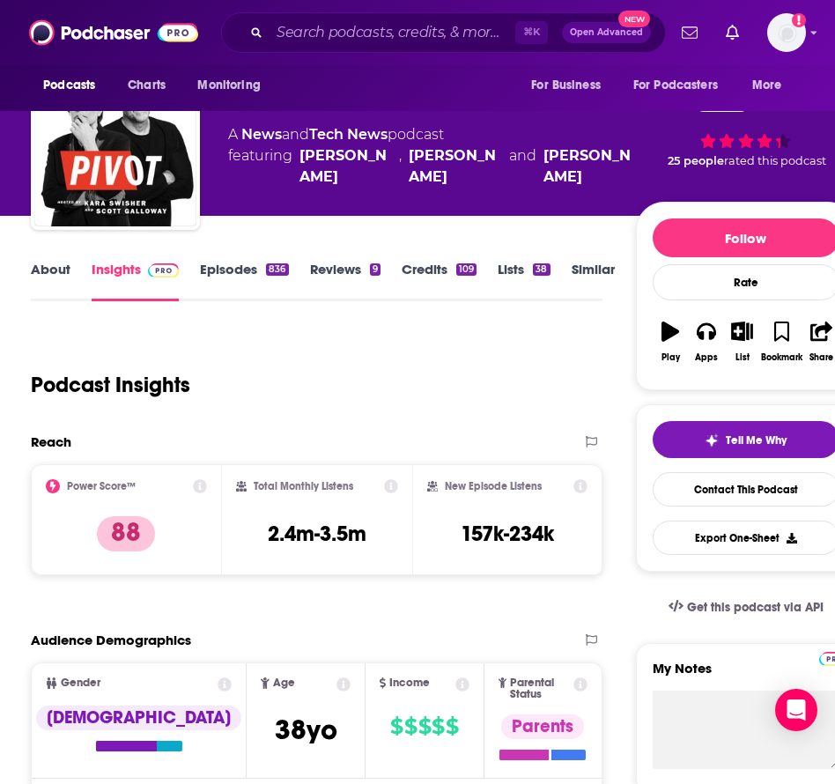
click at [56, 270] on link "About" at bounding box center [51, 281] width 40 height 40
